Goal: Transaction & Acquisition: Purchase product/service

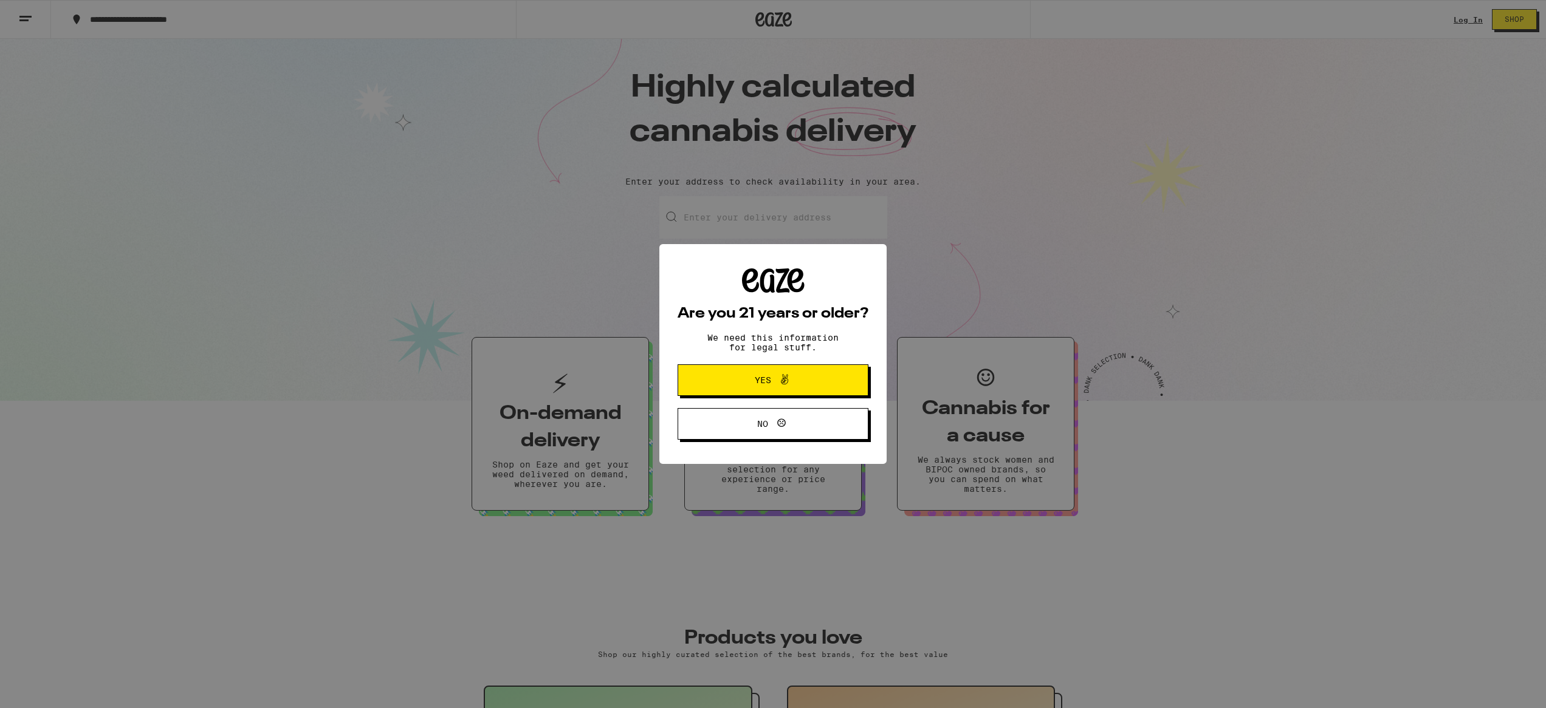
drag, startPoint x: 840, startPoint y: 386, endPoint x: 904, endPoint y: 371, distance: 65.6
click at [840, 386] on button "Yes" at bounding box center [772, 381] width 191 height 32
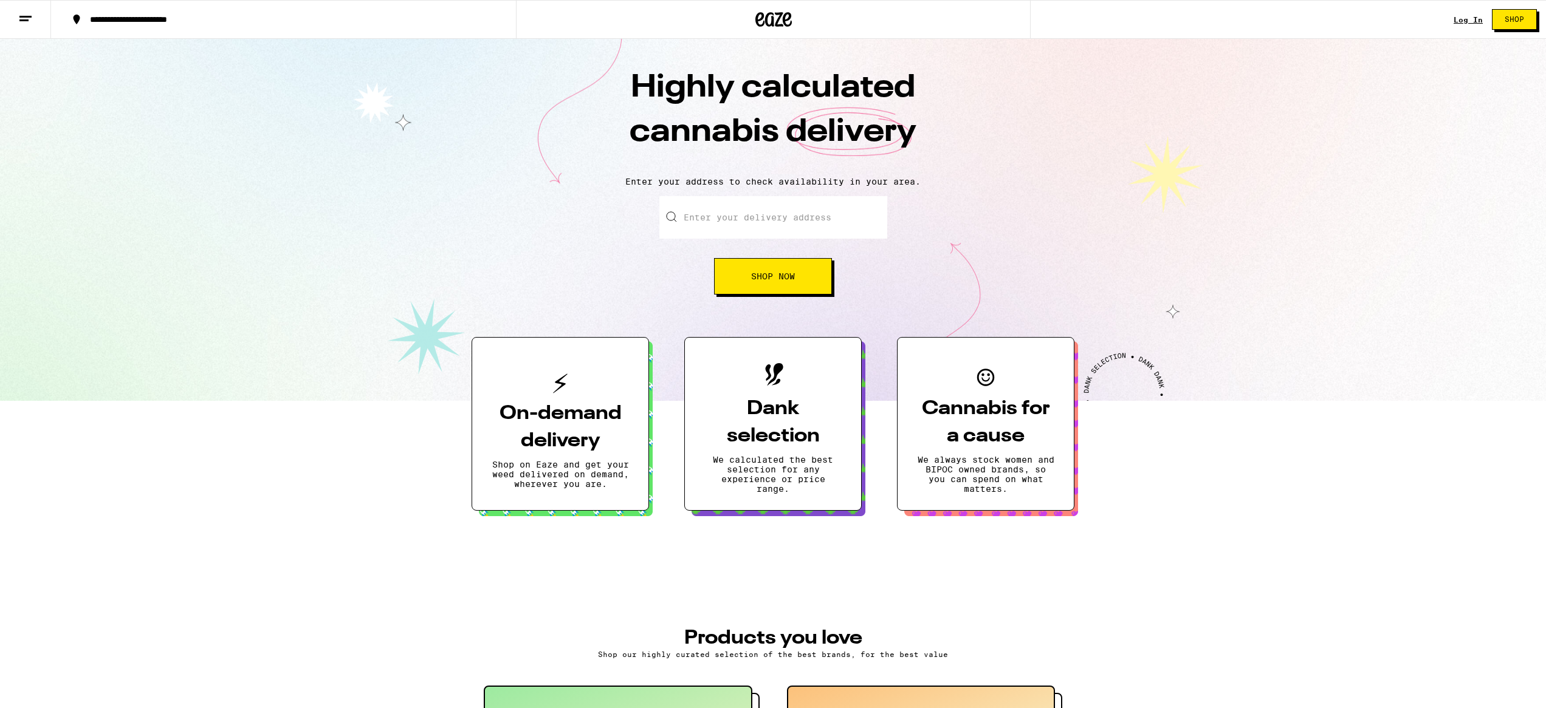
click at [1465, 22] on link "Log In" at bounding box center [1467, 20] width 29 height 8
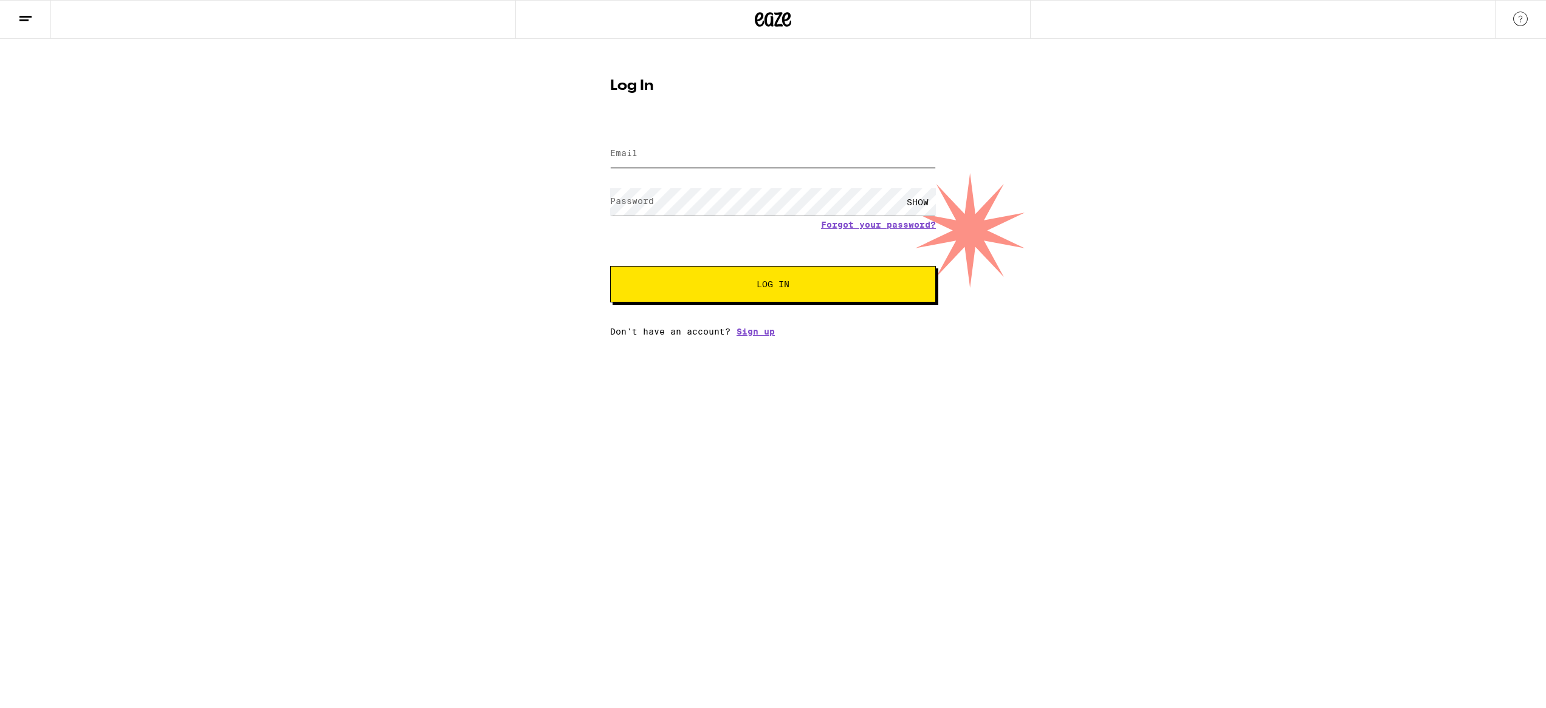
type input "[EMAIL_ADDRESS][DOMAIN_NAME]"
drag, startPoint x: 772, startPoint y: 278, endPoint x: 778, endPoint y: 280, distance: 6.8
click at [772, 278] on button "Log In" at bounding box center [773, 284] width 326 height 36
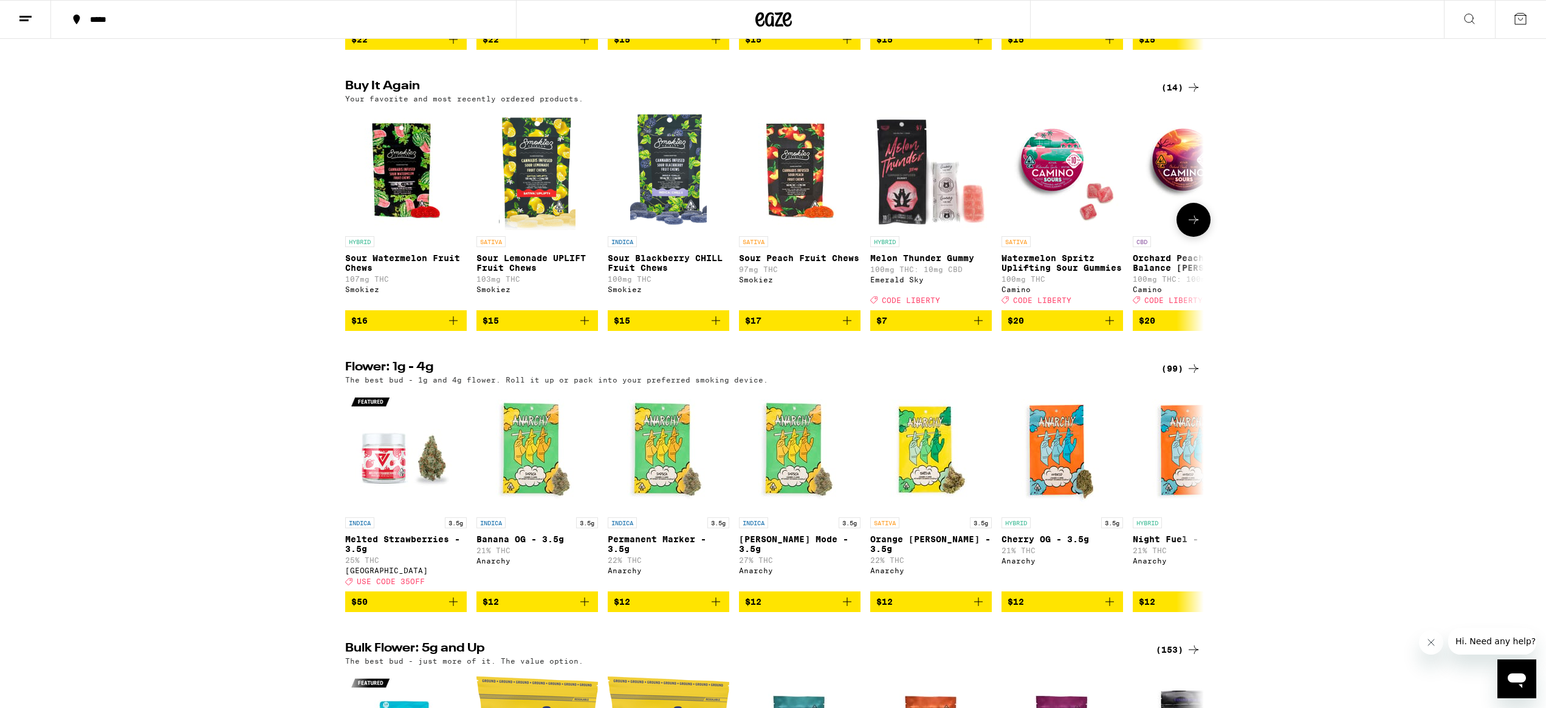
click at [451, 325] on icon "Add to bag" at bounding box center [453, 321] width 9 height 9
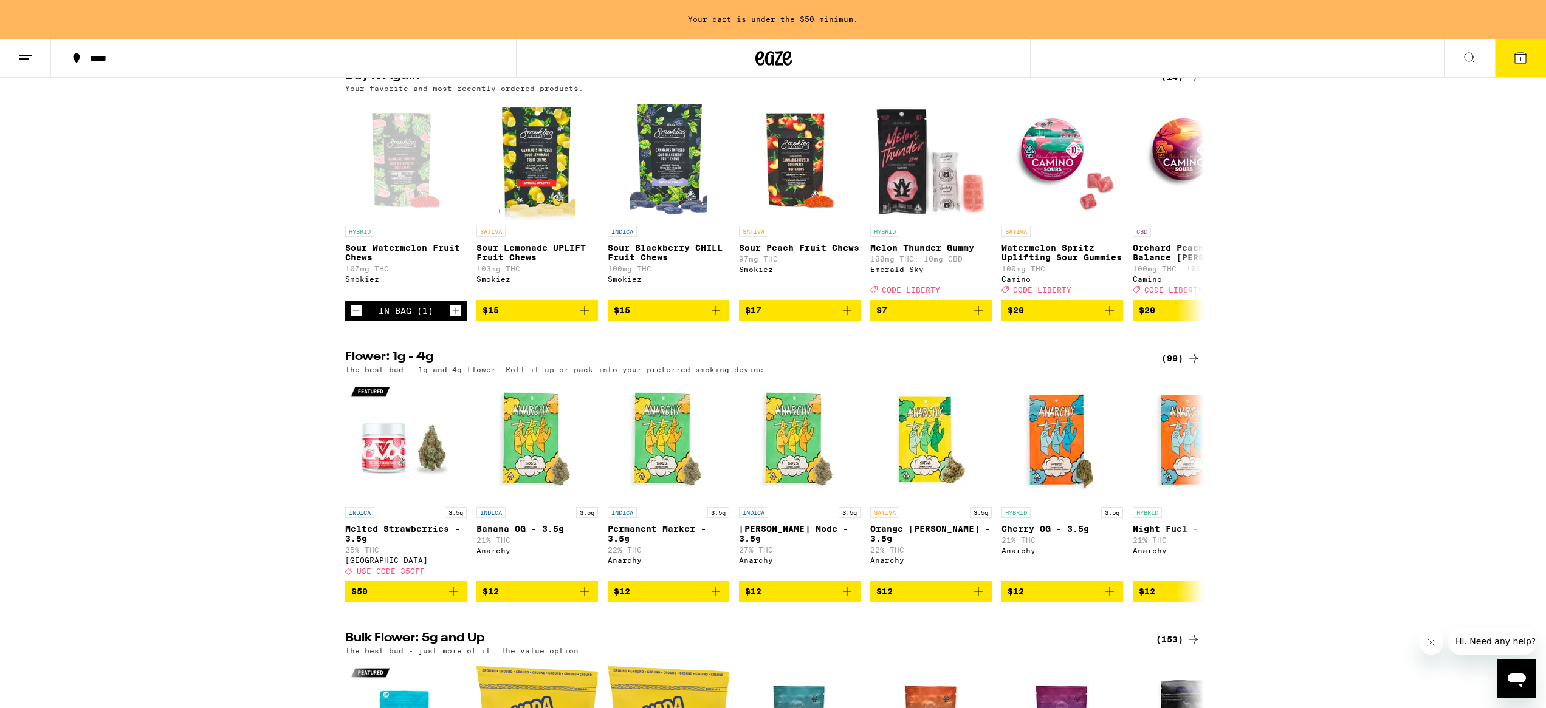
scroll to position [992, 0]
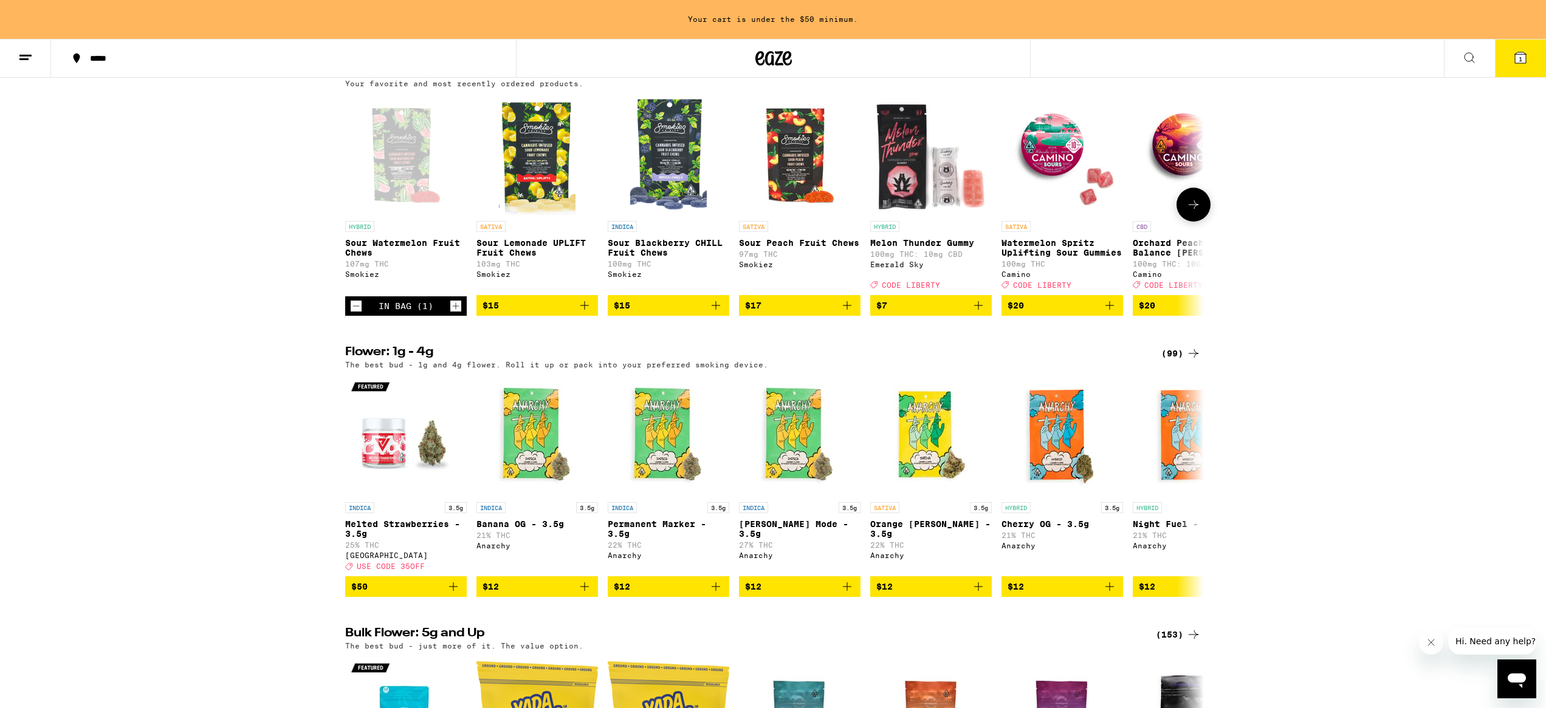
click at [846, 313] on icon "Add to bag" at bounding box center [847, 305] width 15 height 15
click at [1189, 80] on icon at bounding box center [1193, 72] width 15 height 15
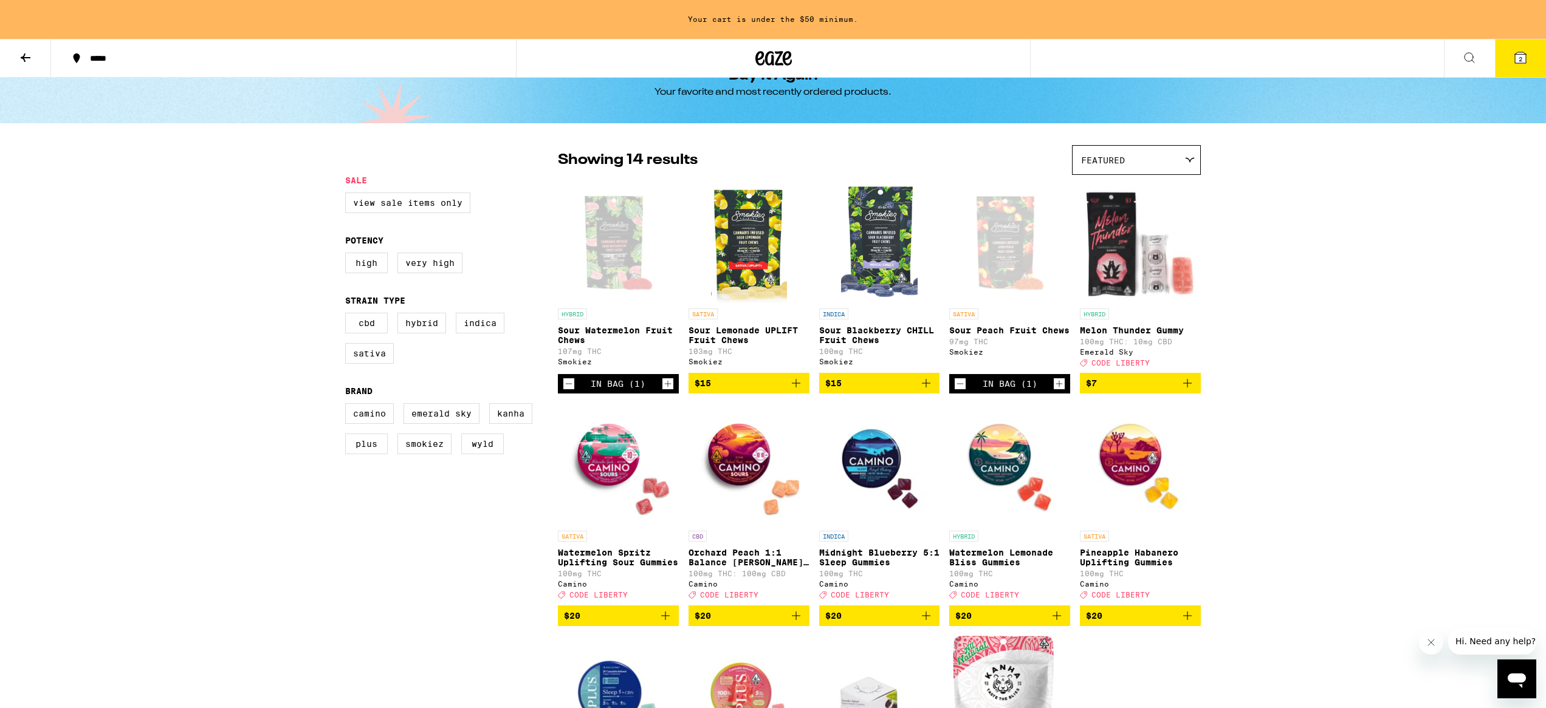
scroll to position [32, 0]
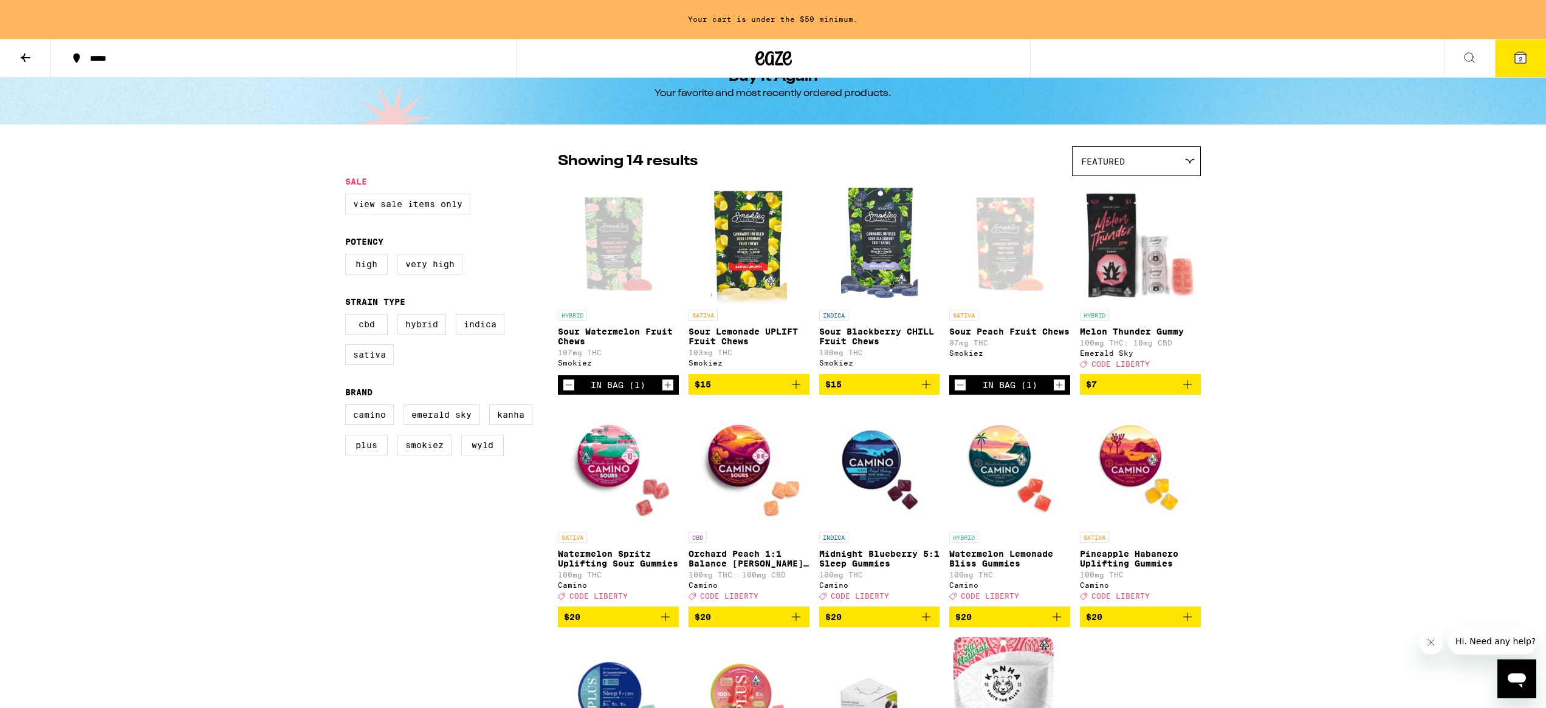
click at [1190, 622] on icon "Add to bag" at bounding box center [1187, 617] width 9 height 9
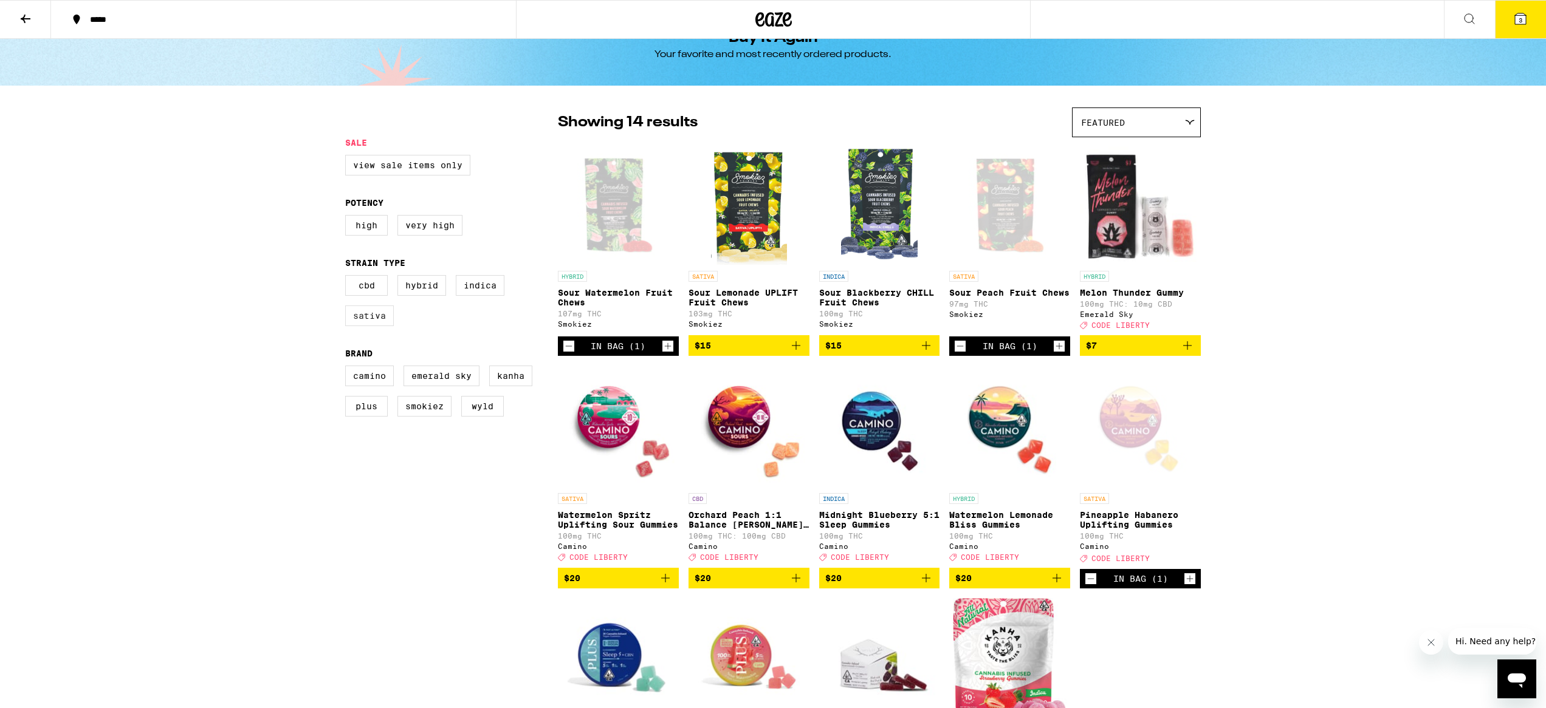
click at [375, 326] on label "Sativa" at bounding box center [369, 316] width 49 height 21
click at [348, 278] on input "Sativa" at bounding box center [348, 277] width 1 height 1
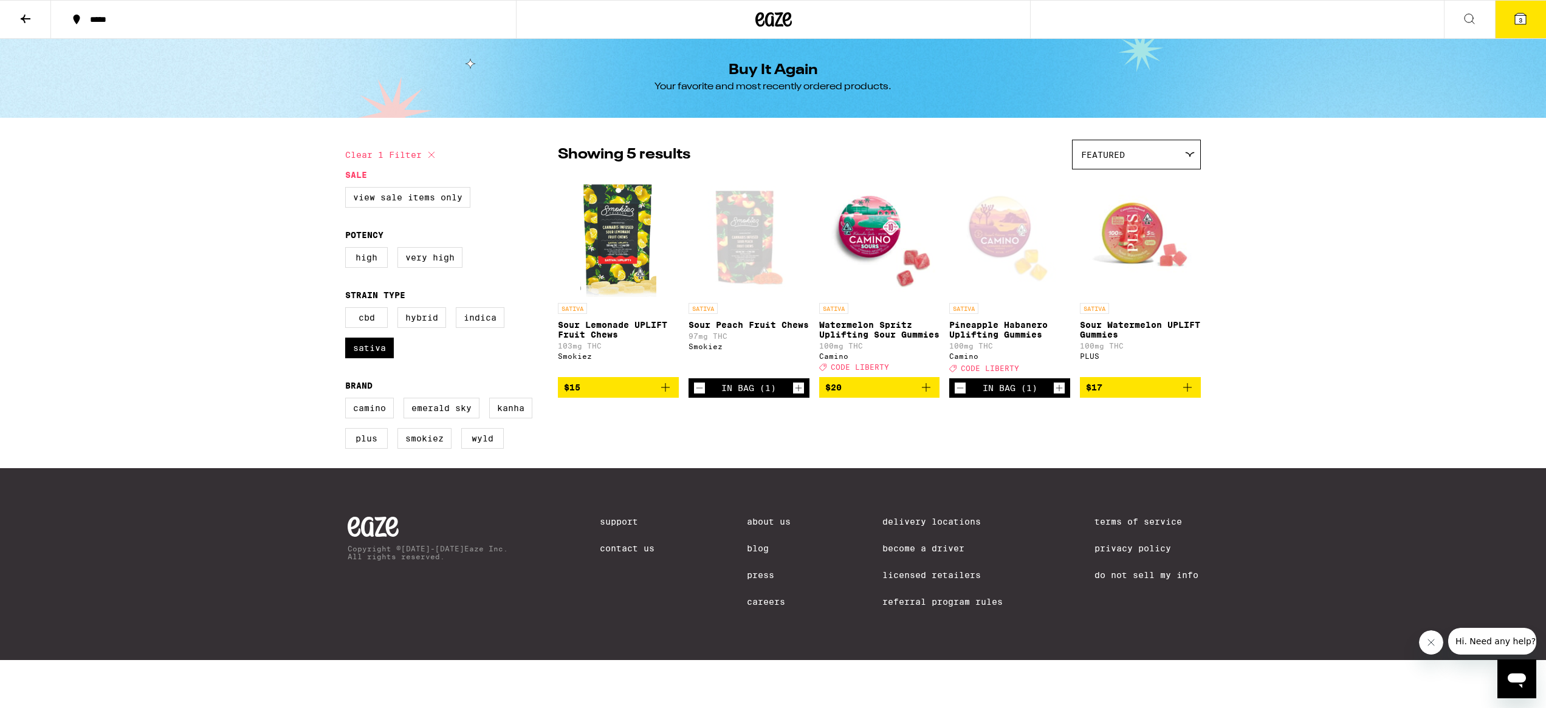
checkbox input "false"
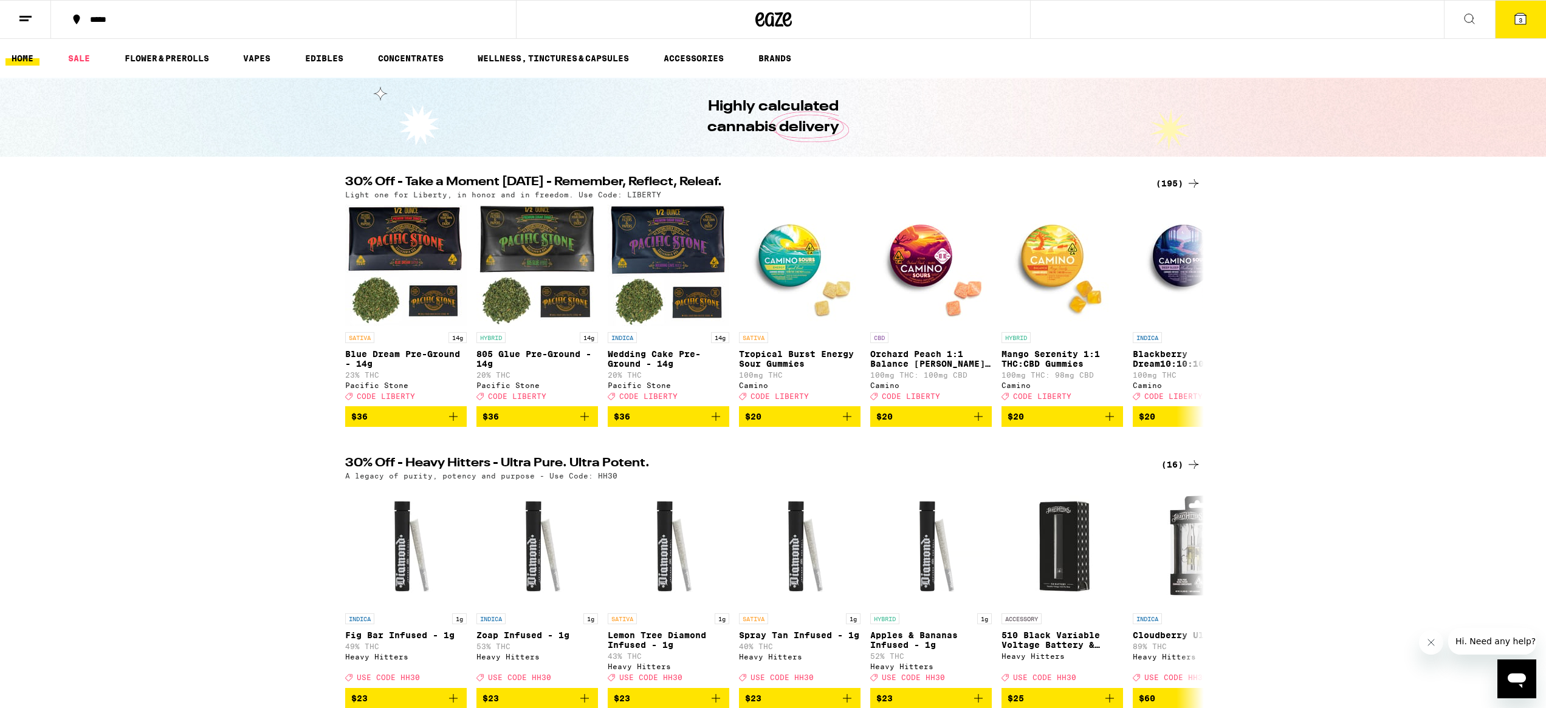
click at [1184, 184] on div "(195)" at bounding box center [1178, 183] width 45 height 15
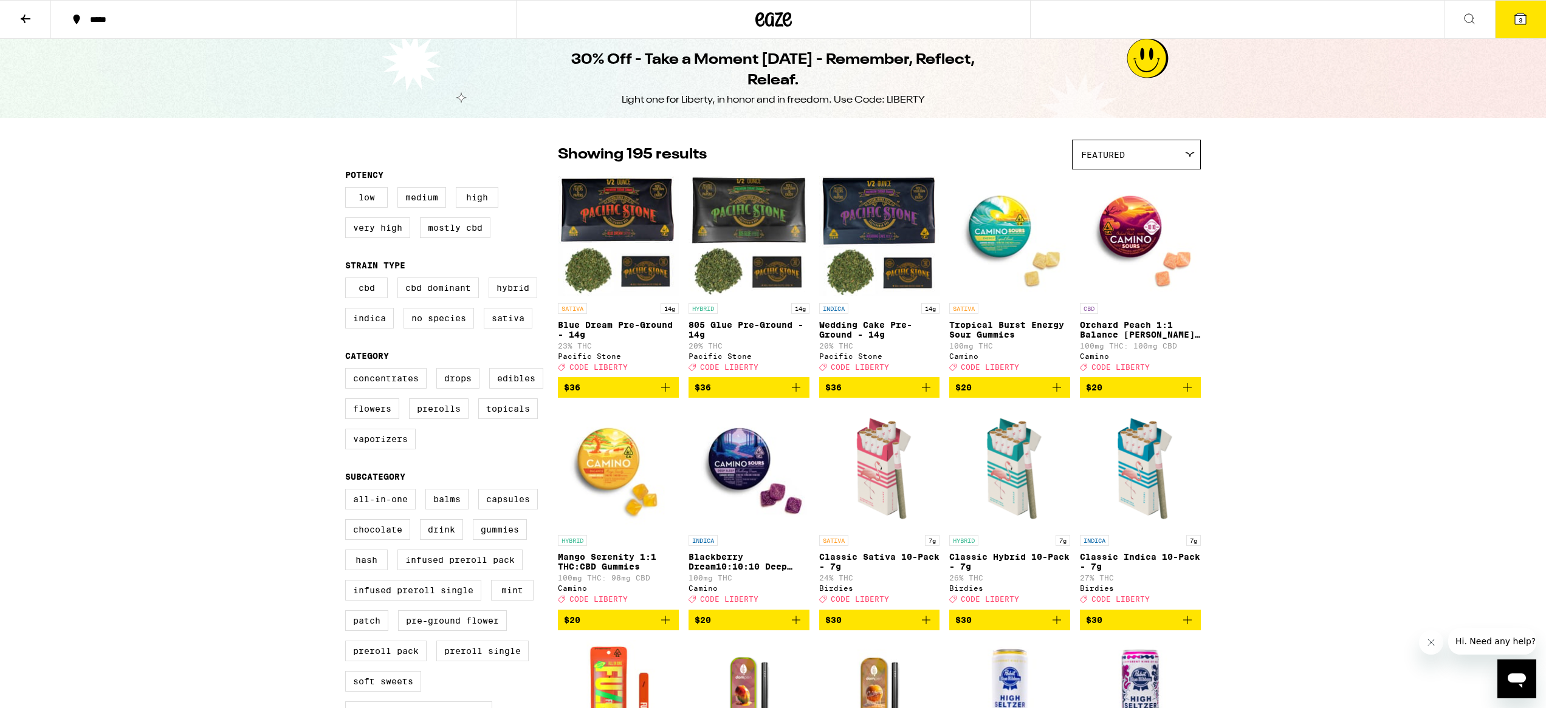
click at [1514, 21] on icon at bounding box center [1520, 19] width 15 height 15
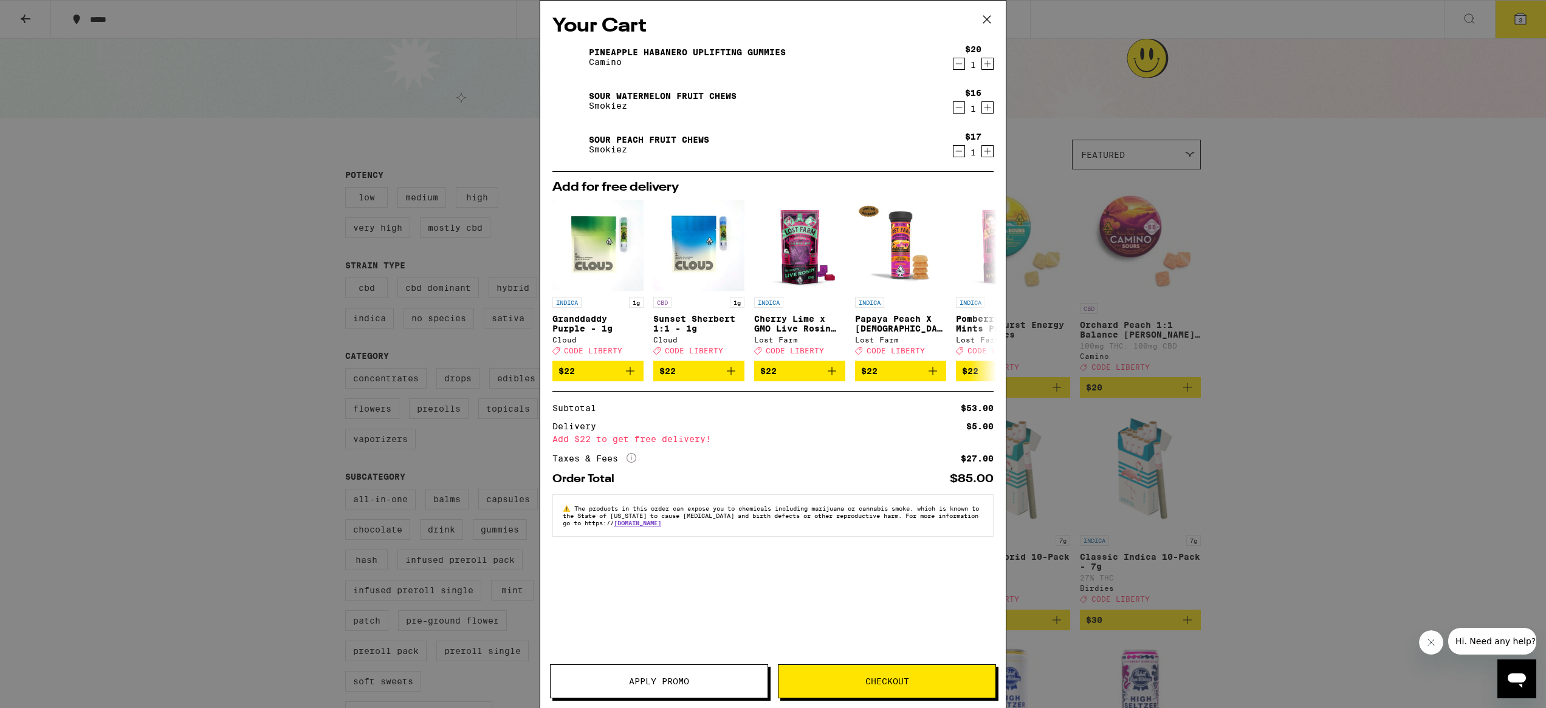
drag, startPoint x: 653, startPoint y: 681, endPoint x: 660, endPoint y: 679, distance: 6.9
click at [653, 681] on span "Apply Promo" at bounding box center [659, 681] width 60 height 9
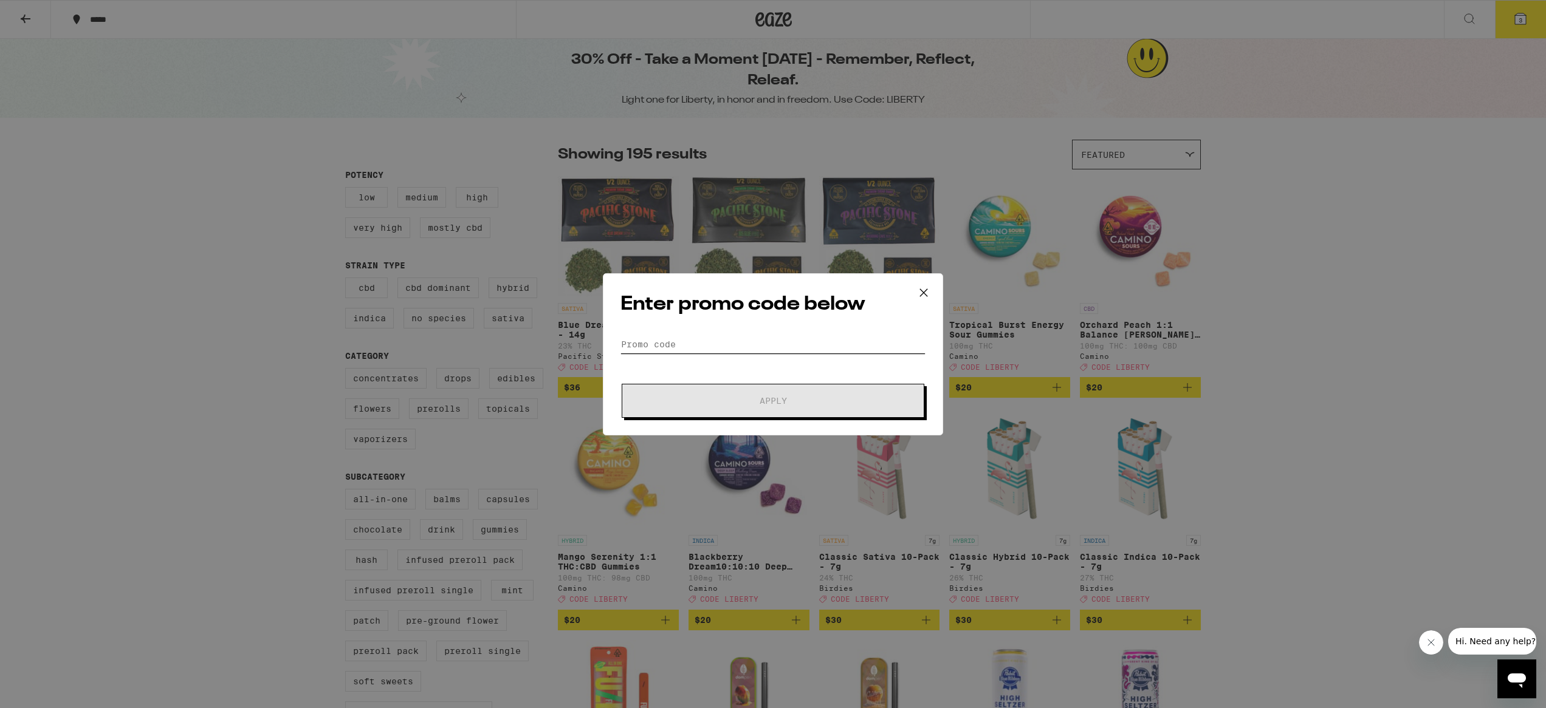
click at [676, 346] on input "Promo Code" at bounding box center [772, 344] width 305 height 18
type input "O"
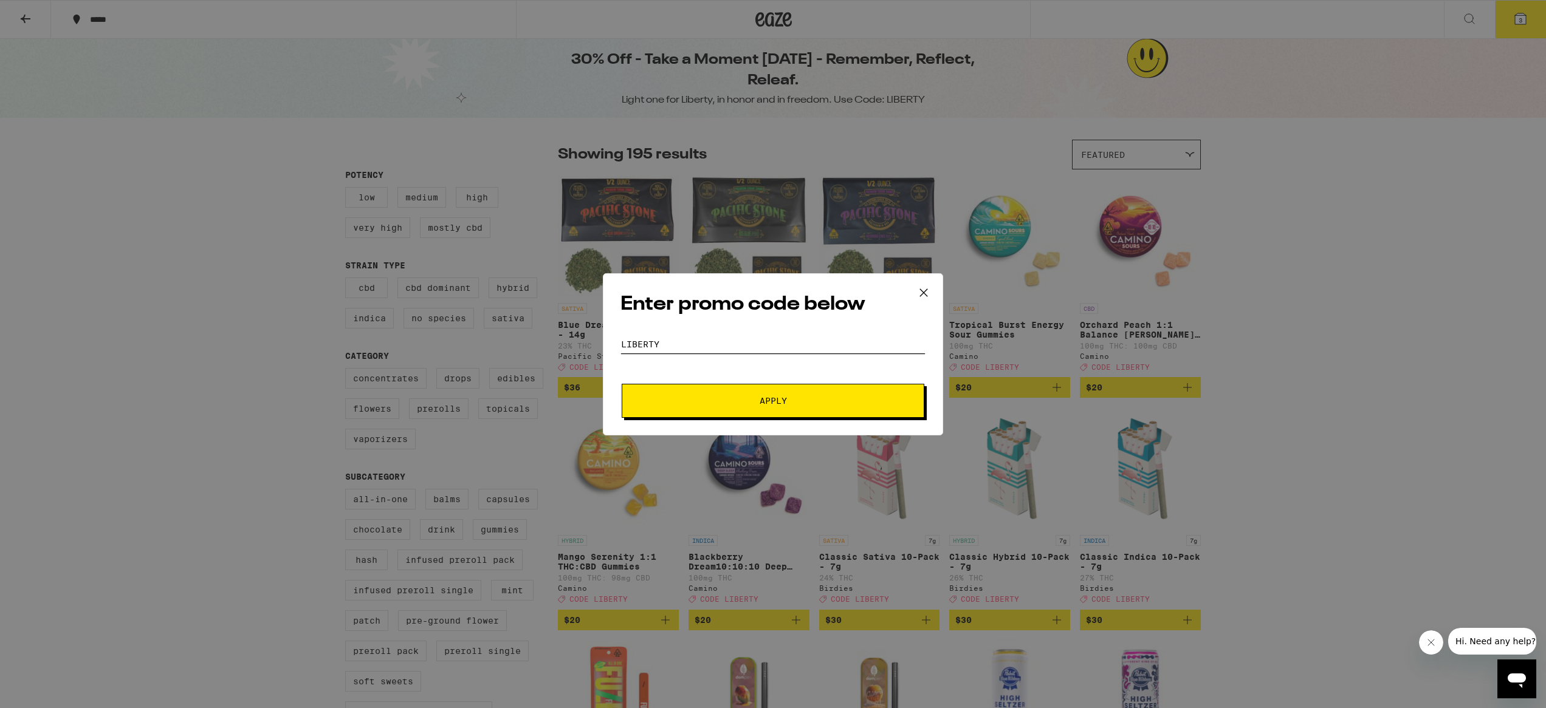
type input "Liberty"
click at [693, 409] on button "Apply" at bounding box center [773, 401] width 303 height 34
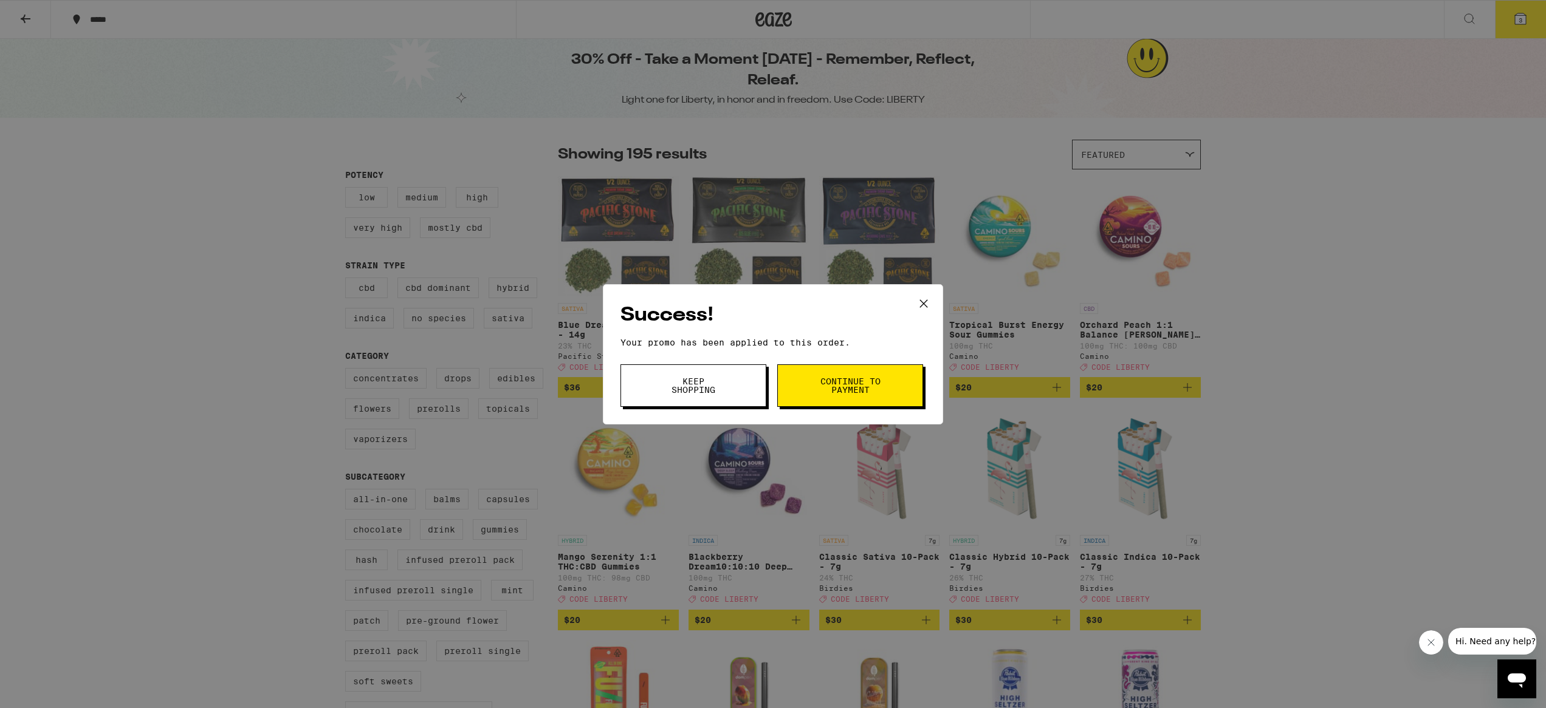
click at [925, 301] on icon at bounding box center [923, 303] width 7 height 7
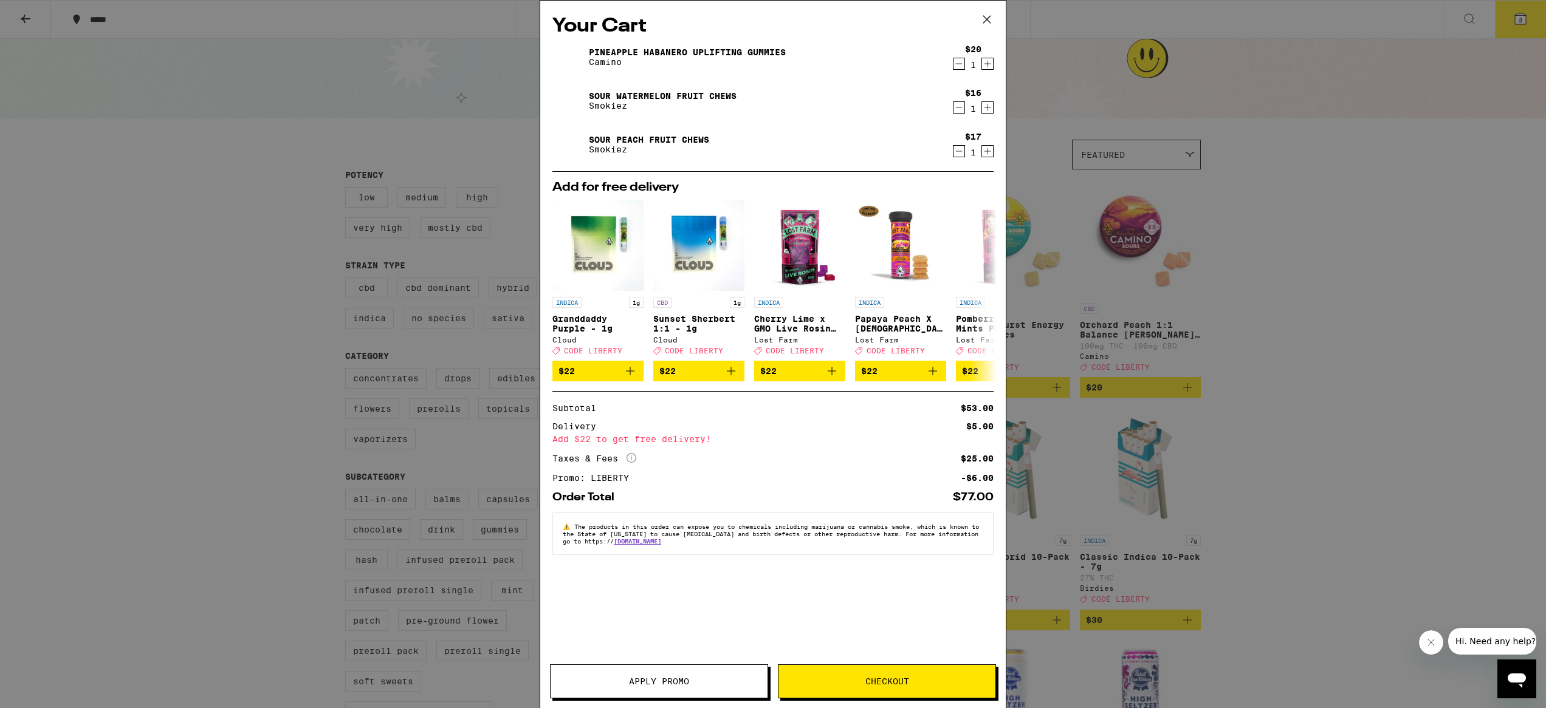
click at [942, 685] on span "Checkout" at bounding box center [886, 681] width 217 height 9
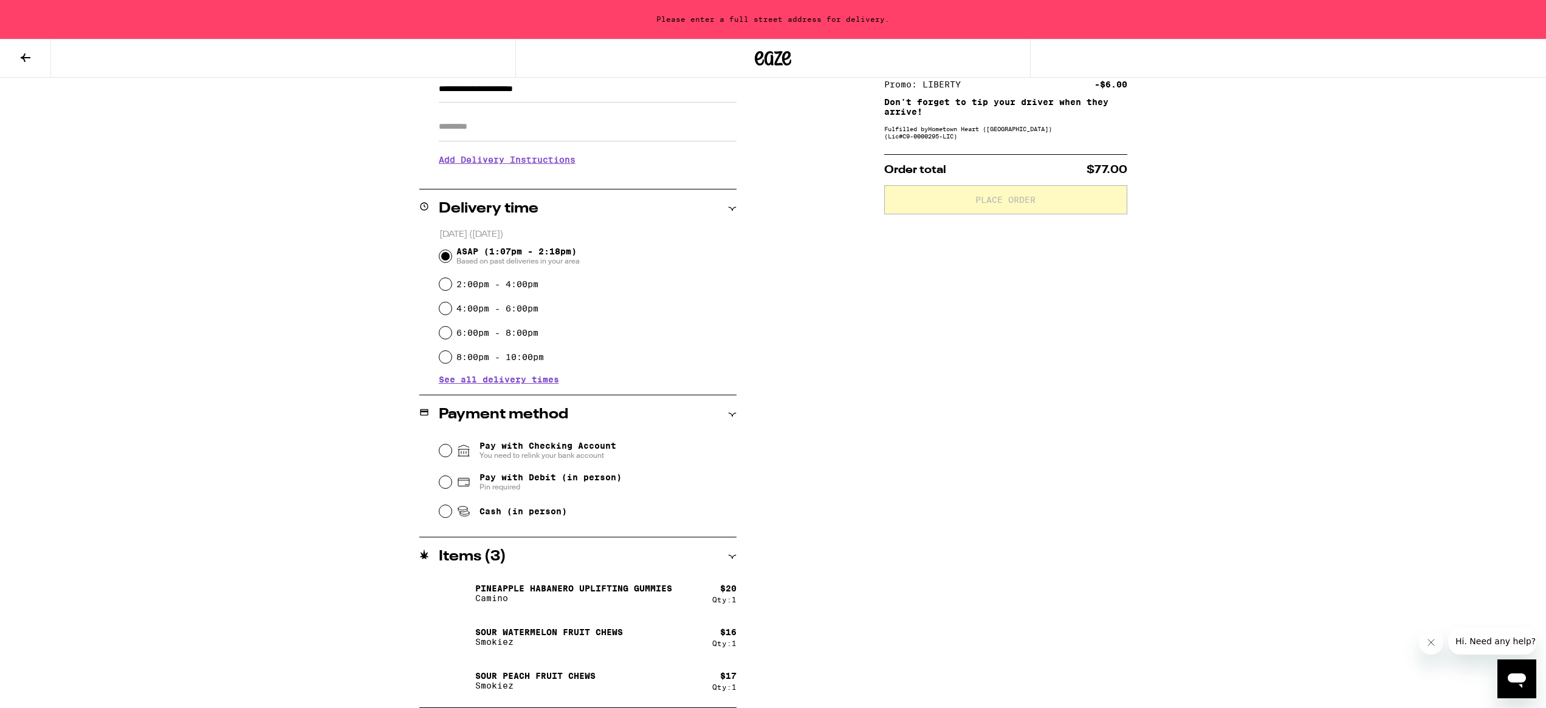
scroll to position [188, 0]
click at [447, 453] on input "Pay with Checking Account You need to relink your bank account" at bounding box center [445, 451] width 12 height 12
click at [445, 483] on input "Pay with Debit (in person) Pin required" at bounding box center [445, 482] width 12 height 12
radio input "true"
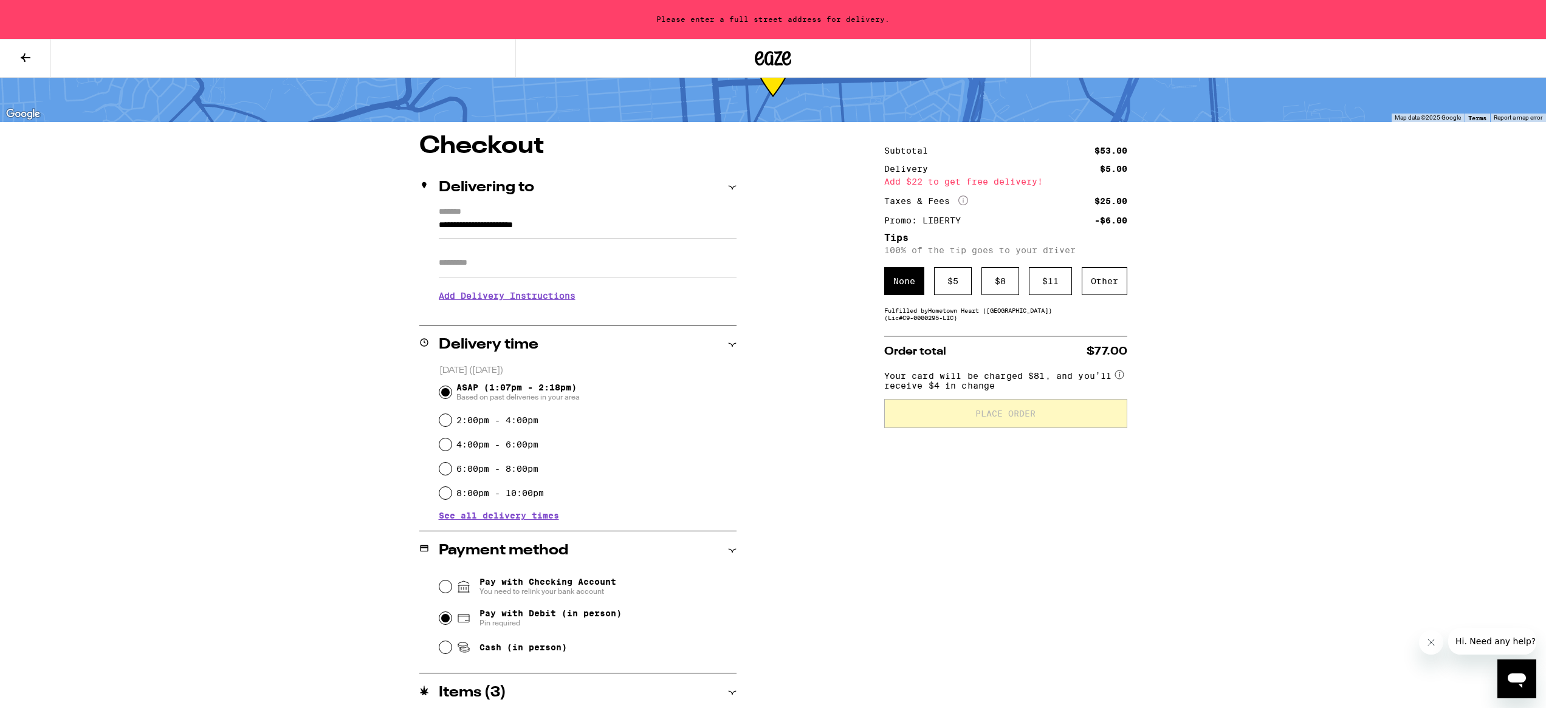
scroll to position [50, 0]
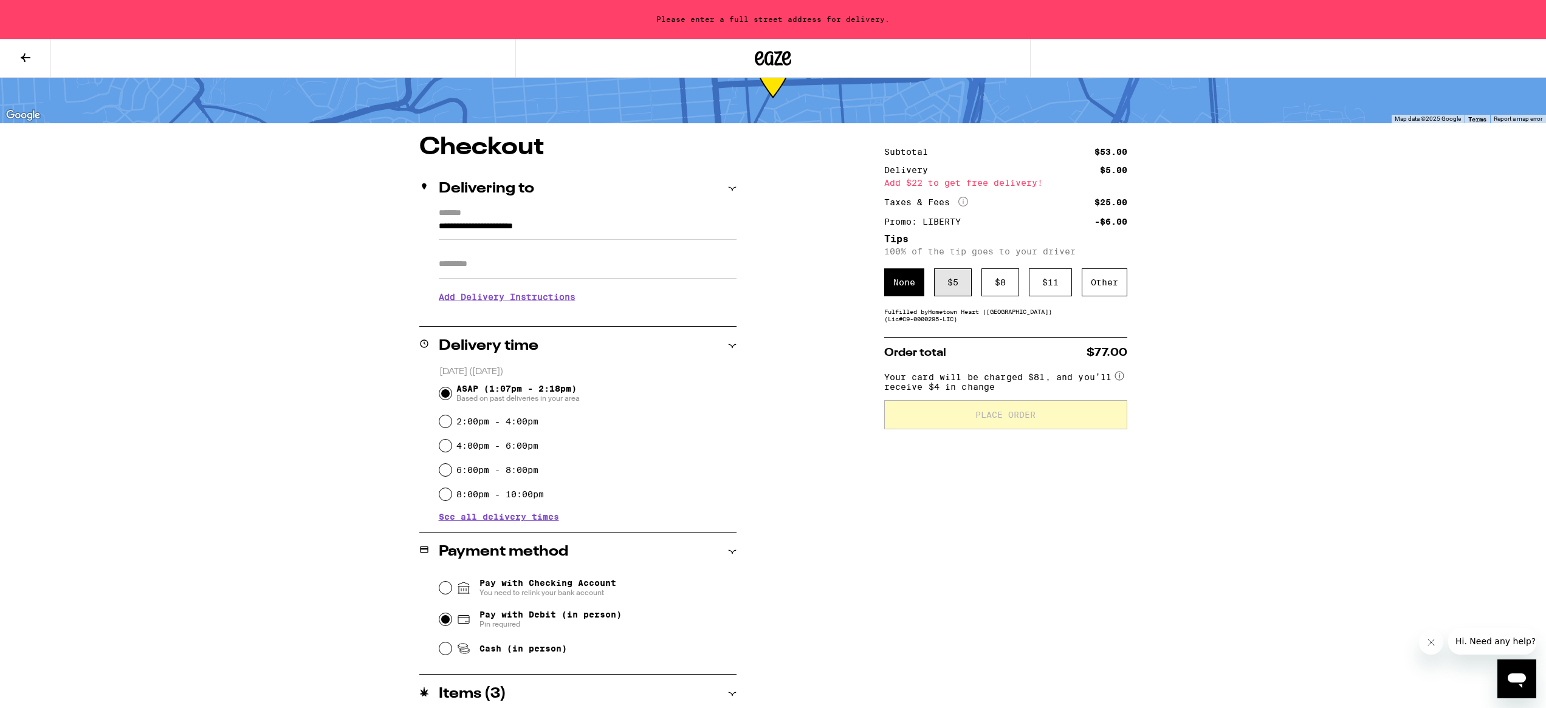
click at [954, 287] on div "$ 5" at bounding box center [953, 283] width 38 height 28
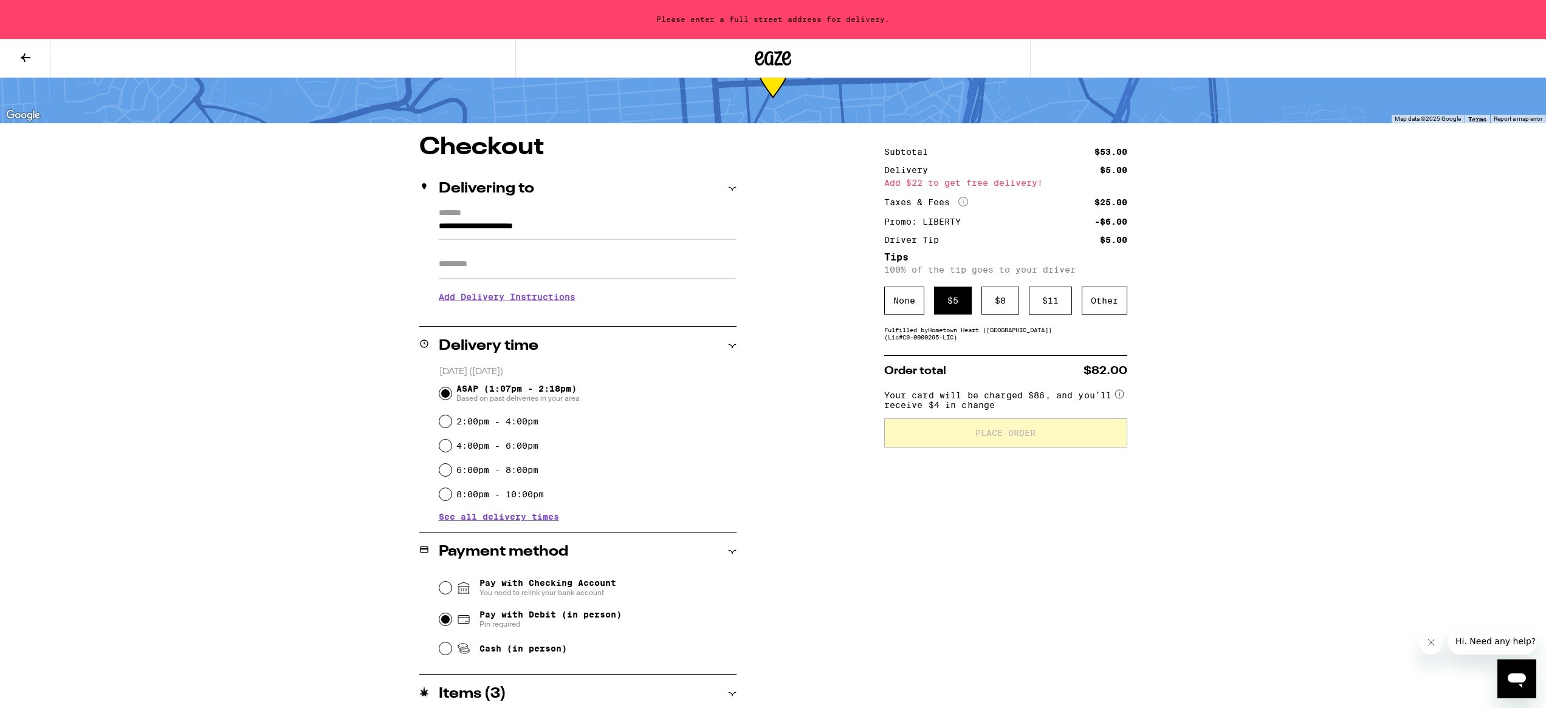
click at [525, 229] on input "**********" at bounding box center [588, 229] width 298 height 21
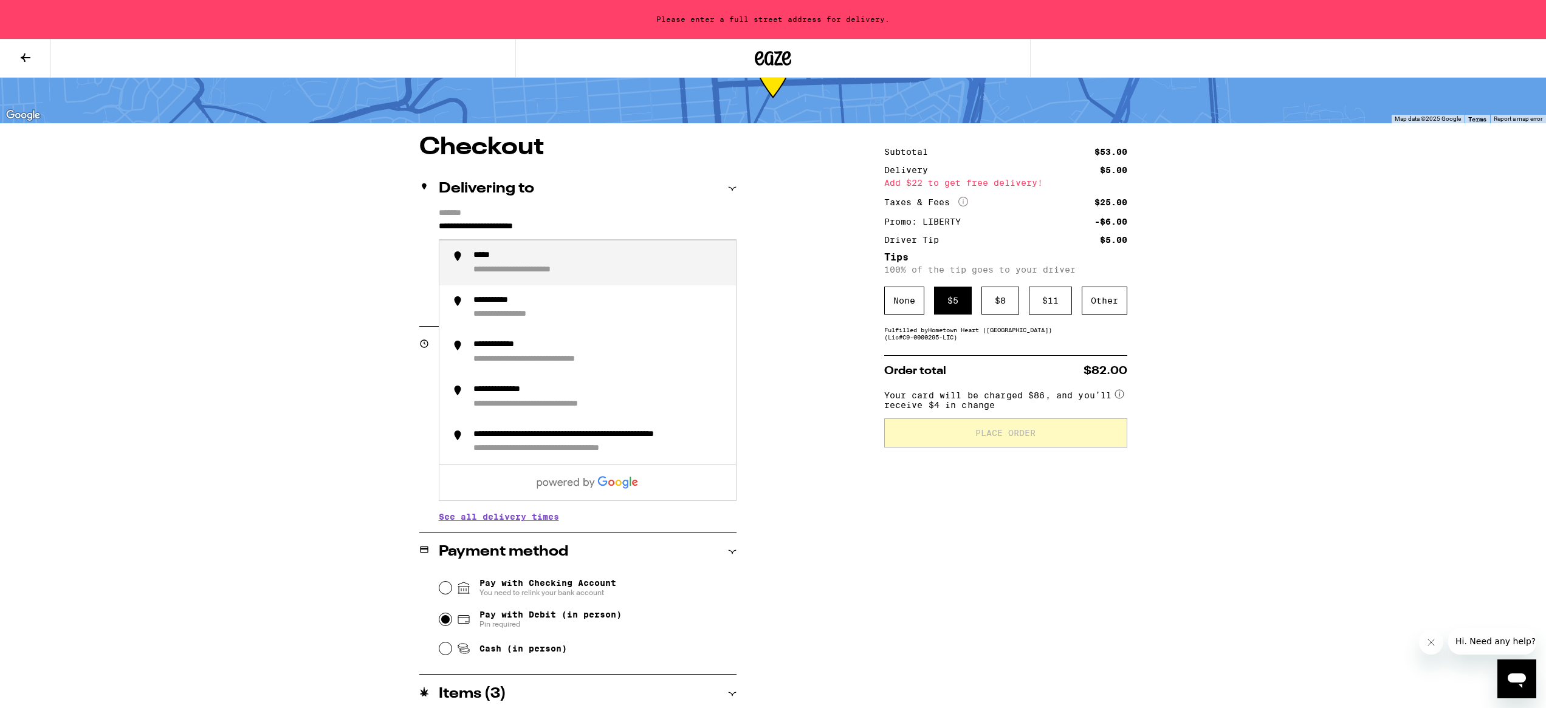
click at [460, 225] on input "**********" at bounding box center [588, 229] width 298 height 21
drag, startPoint x: 467, startPoint y: 228, endPoint x: 427, endPoint y: 228, distance: 40.1
click at [427, 228] on div "**********" at bounding box center [577, 260] width 317 height 105
click at [626, 261] on div "**********" at bounding box center [599, 263] width 253 height 26
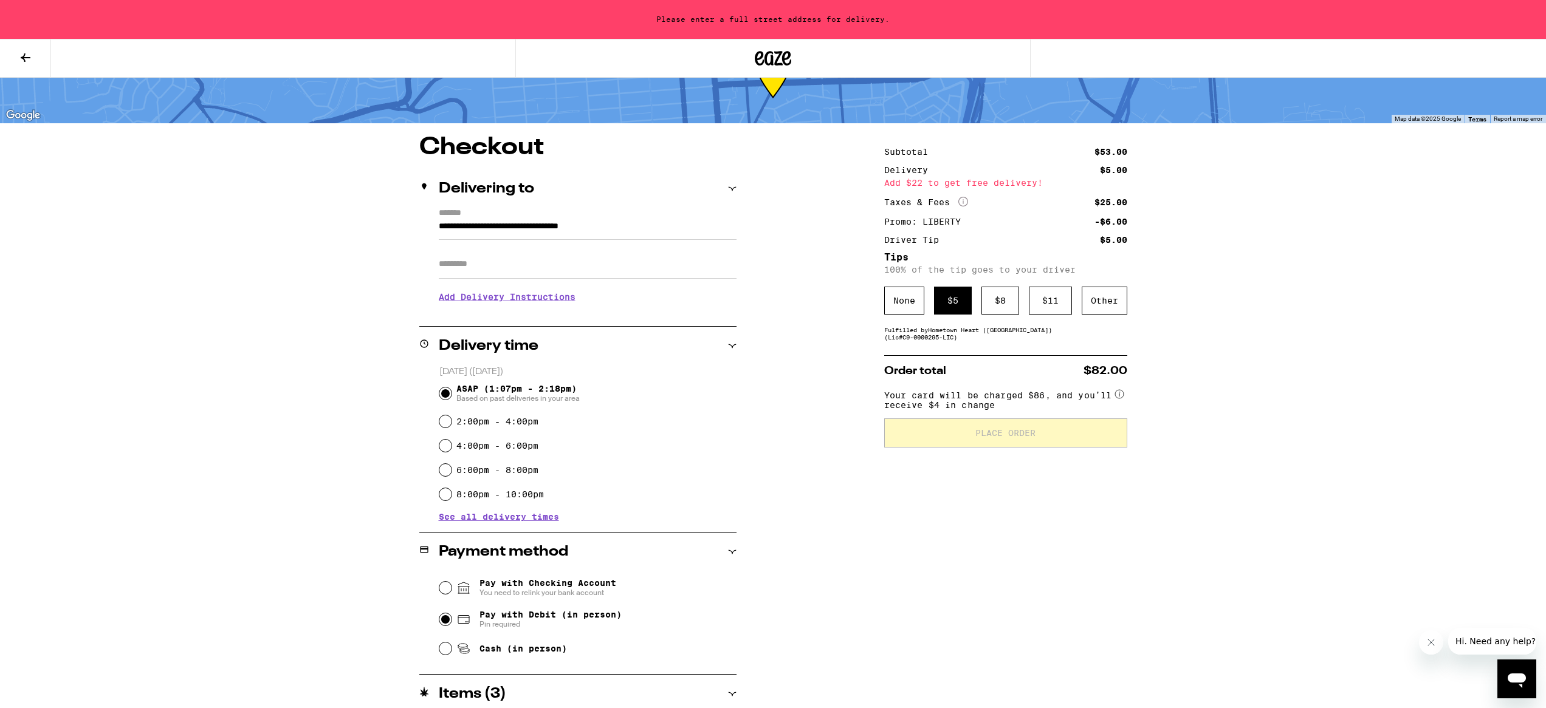
type input "**********"
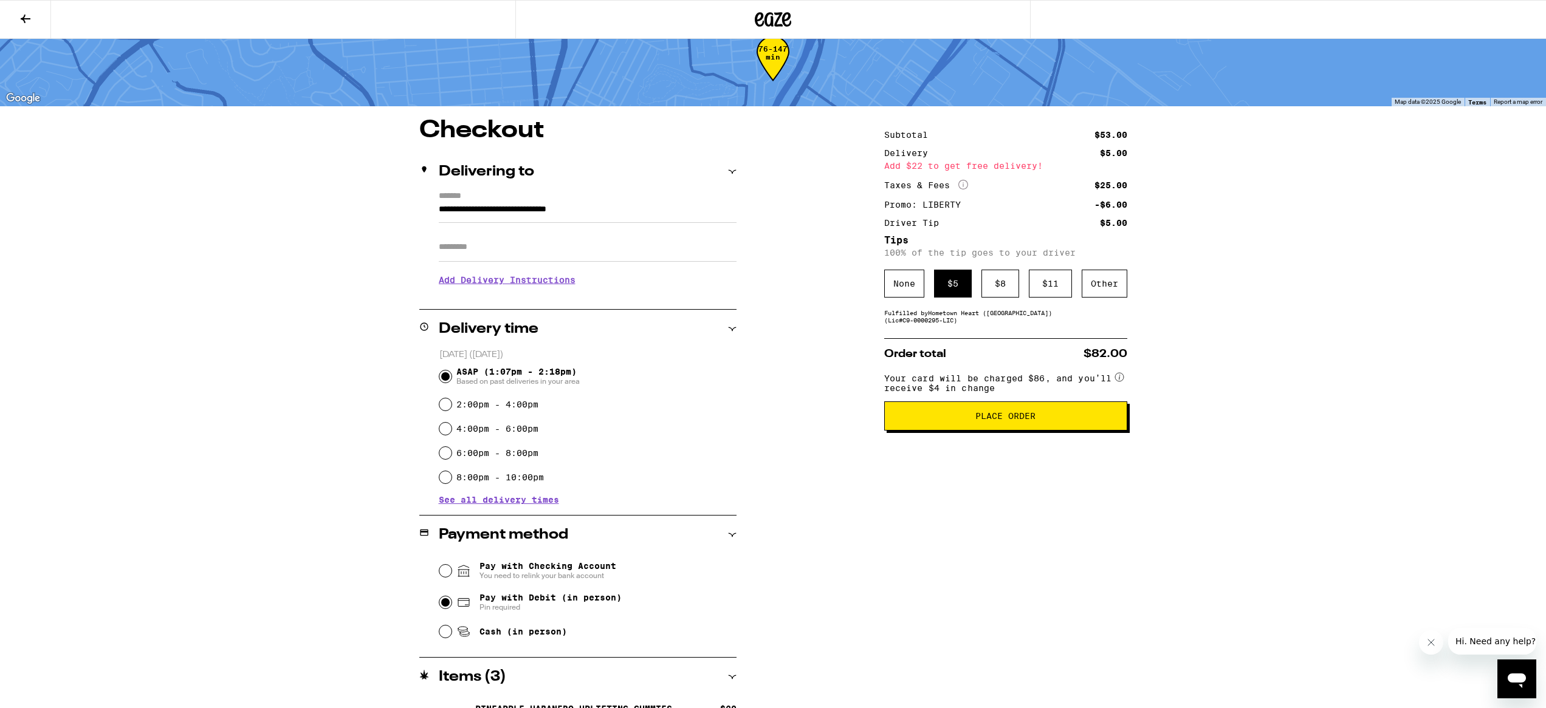
scroll to position [27, 0]
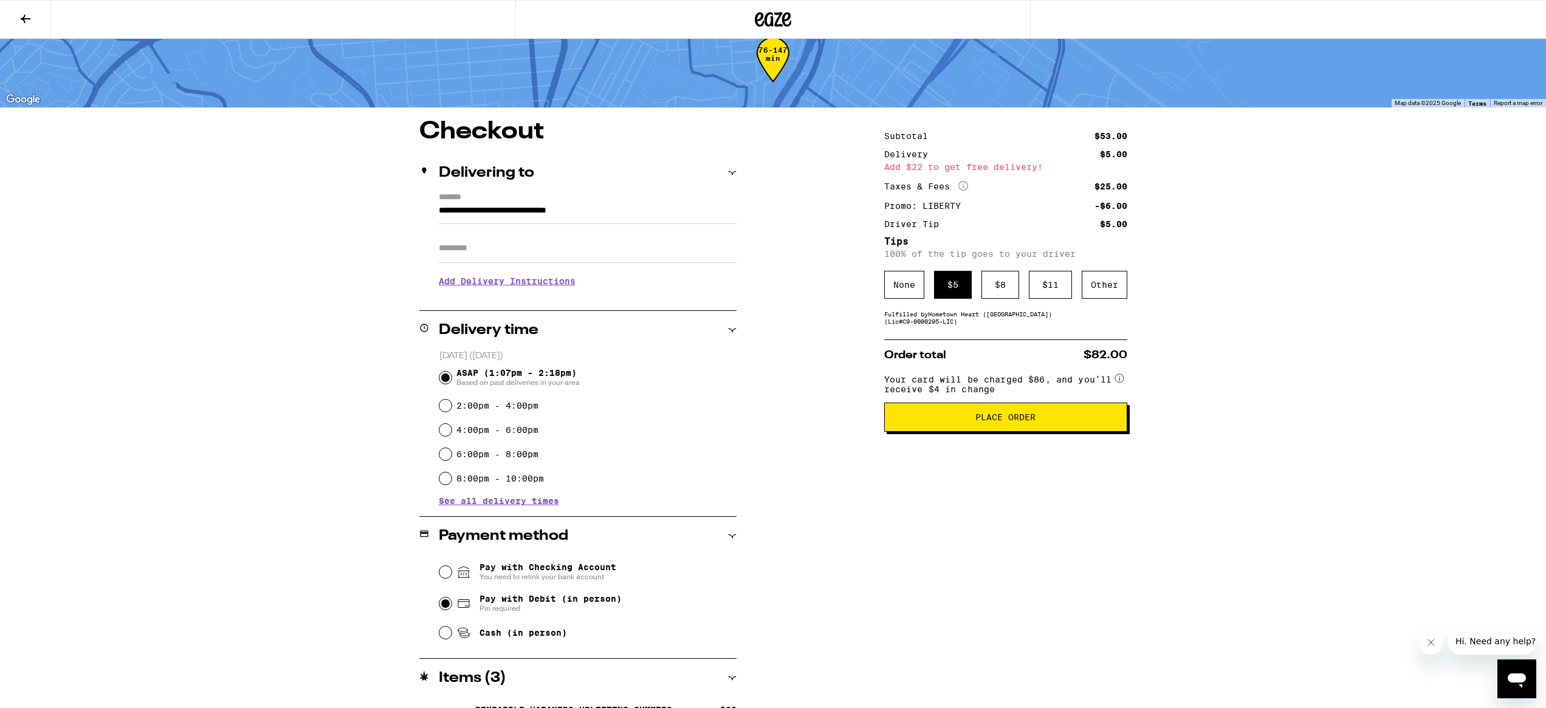
click at [937, 422] on span "Place Order" at bounding box center [1005, 417] width 222 height 9
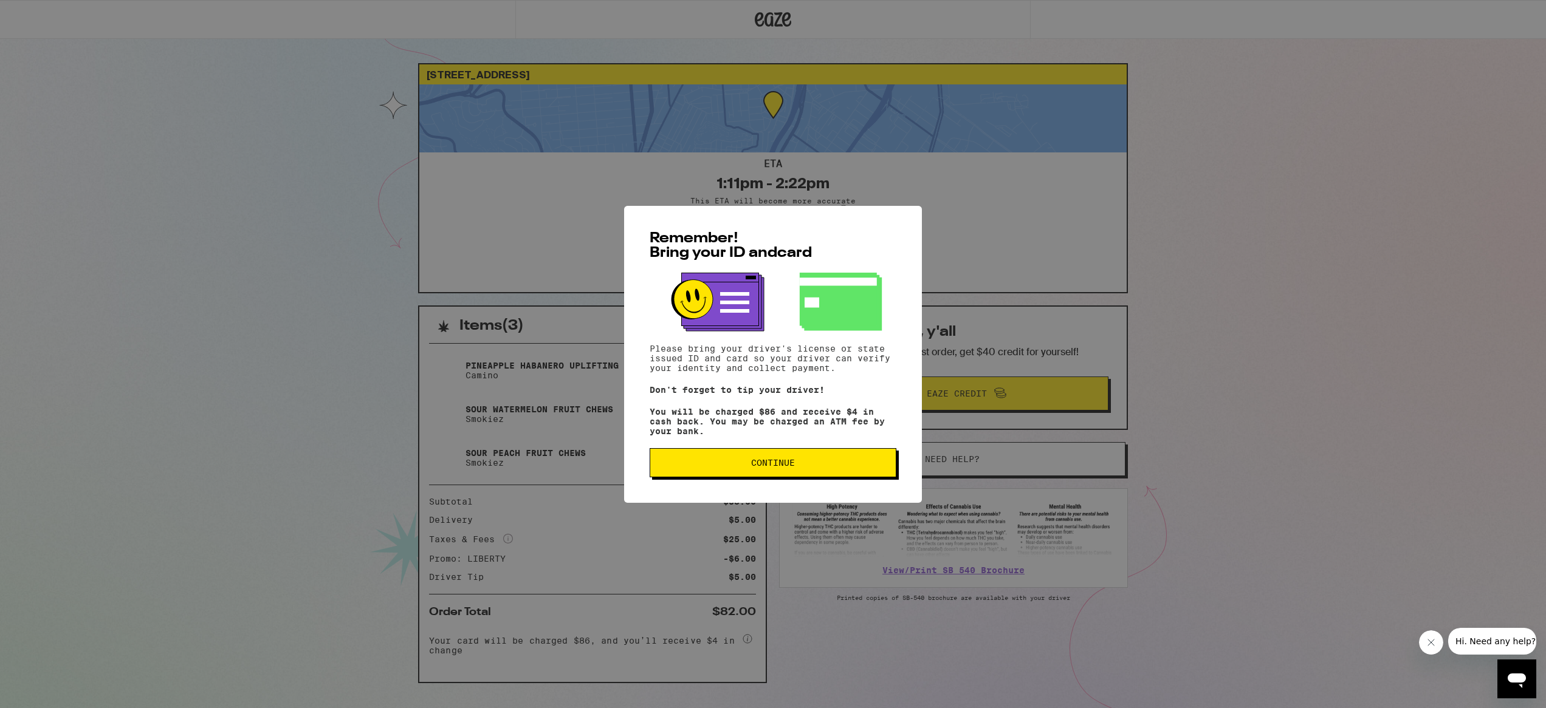
drag, startPoint x: 872, startPoint y: 465, endPoint x: 904, endPoint y: 450, distance: 35.6
click at [872, 465] on span "Continue" at bounding box center [773, 463] width 226 height 9
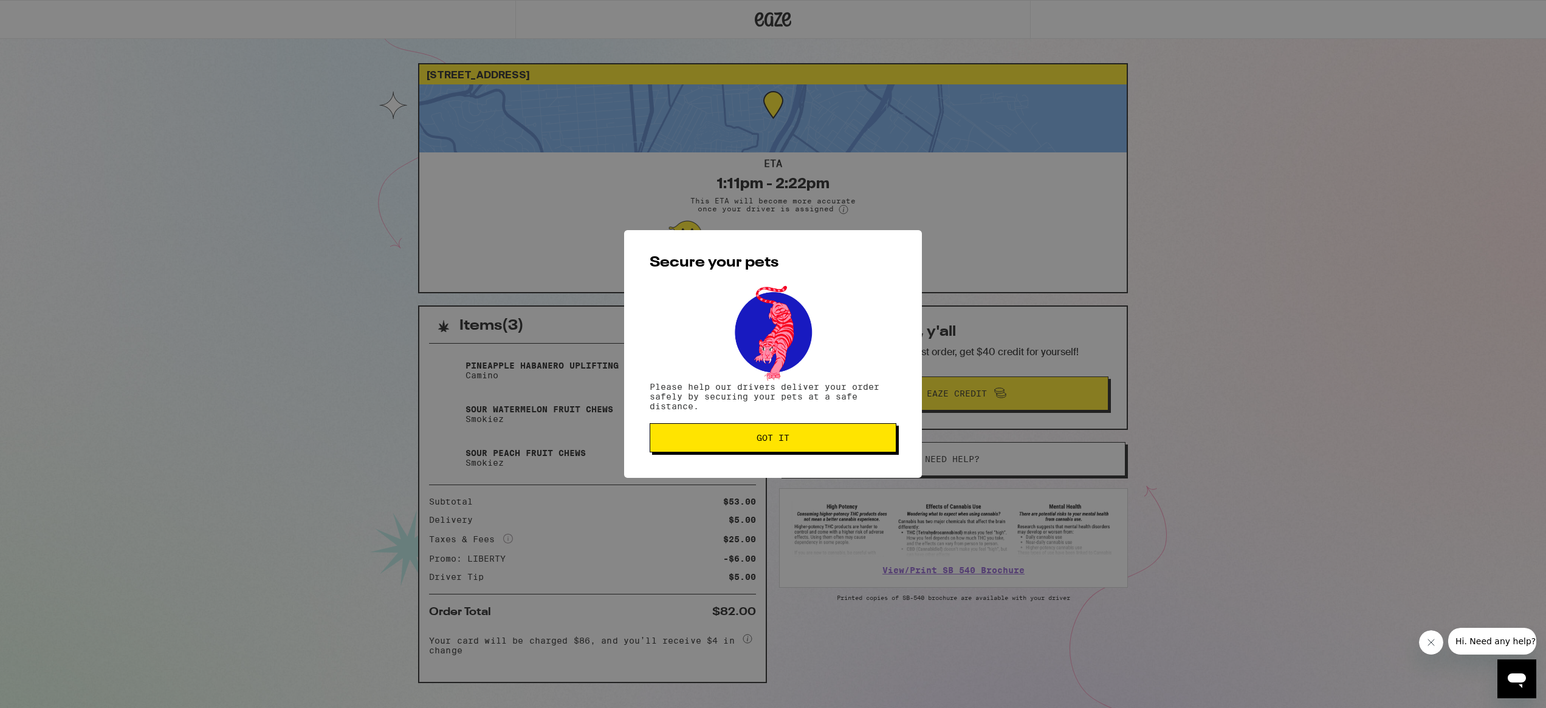
drag, startPoint x: 852, startPoint y: 435, endPoint x: 903, endPoint y: 417, distance: 53.6
click at [852, 435] on button "Got it" at bounding box center [773, 438] width 247 height 29
